Goal: Information Seeking & Learning: Check status

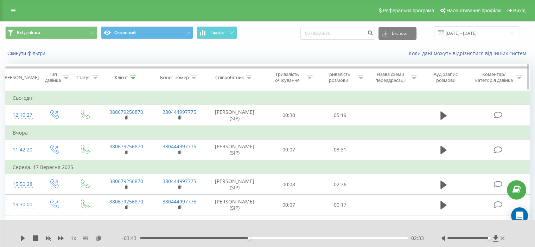
click at [250, 77] on icon at bounding box center [249, 78] width 6 height 4
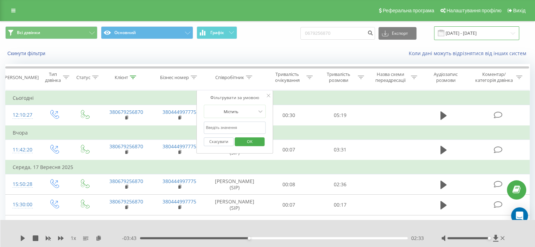
click at [472, 33] on input "19.06.2025 - 19.09.2025" at bounding box center [476, 33] width 85 height 14
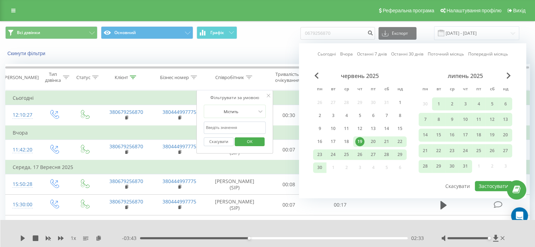
click at [329, 51] on link "Сьогодні" at bounding box center [326, 54] width 18 height 7
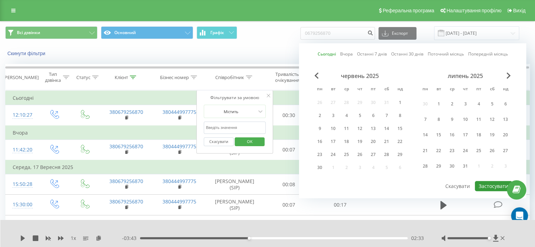
click at [487, 184] on button "Застосувати" at bounding box center [492, 186] width 37 height 10
type input "19.09.2025 - 19.09.2025"
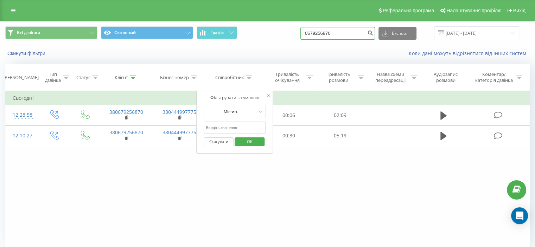
drag, startPoint x: 355, startPoint y: 32, endPoint x: 282, endPoint y: 31, distance: 73.5
click at [282, 31] on div "Всі дзвінки Основний Графік 0679256870 Експорт .csv .xls .xlsx 19.09.2025 - 19.…" at bounding box center [267, 33] width 524 height 14
click at [238, 131] on input "text" at bounding box center [234, 128] width 62 height 12
type input "литвинова"
click at [263, 140] on button "OK" at bounding box center [249, 141] width 30 height 9
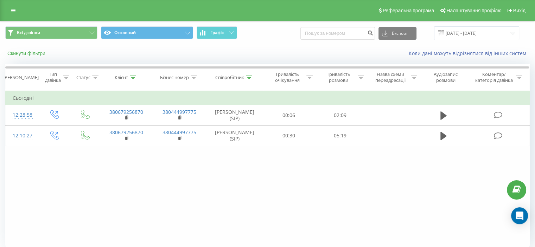
click at [45, 54] on button "Скинути фільтри" at bounding box center [27, 53] width 44 height 6
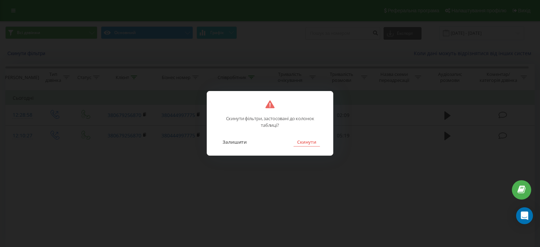
click at [306, 143] on button "Скинути" at bounding box center [306, 141] width 26 height 9
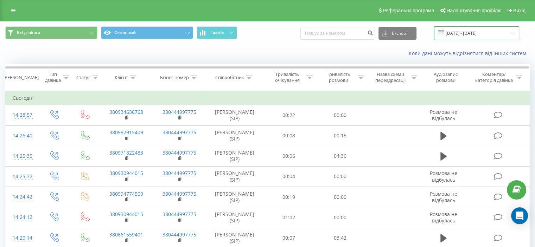
click at [483, 33] on input "19.09.2025 - 19.09.2025" at bounding box center [476, 33] width 85 height 14
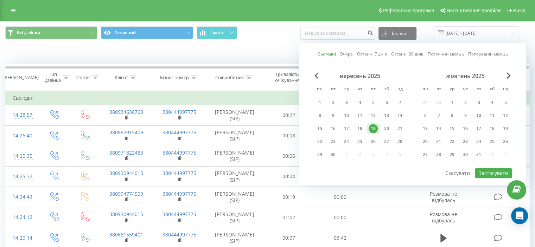
click at [261, 36] on span "Всі дзвінки Основний Графік" at bounding box center [133, 33] width 257 height 14
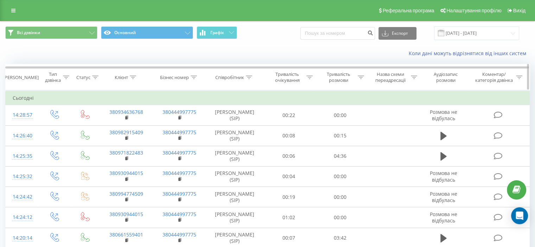
click at [248, 76] on icon at bounding box center [249, 78] width 6 height 4
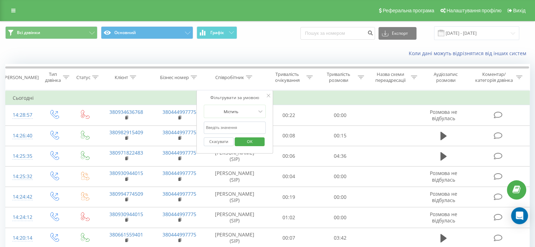
click at [235, 125] on input "text" at bounding box center [234, 128] width 62 height 12
click at [256, 143] on span "OK" at bounding box center [250, 141] width 20 height 11
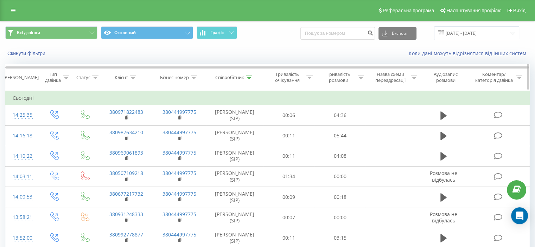
click at [250, 75] on div at bounding box center [249, 78] width 6 height 6
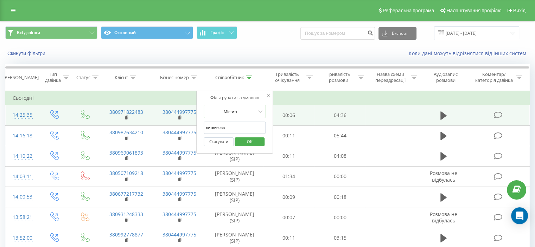
drag, startPoint x: 233, startPoint y: 126, endPoint x: 160, endPoint y: 125, distance: 73.1
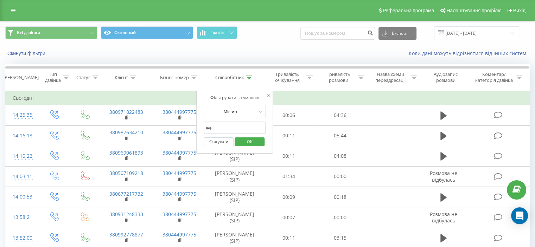
type input "царик"
click at [246, 140] on span "OK" at bounding box center [250, 141] width 20 height 11
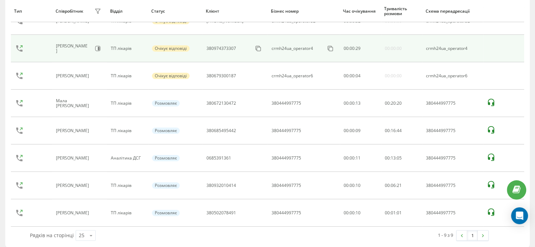
scroll to position [137, 0]
